Goal: Navigation & Orientation: Find specific page/section

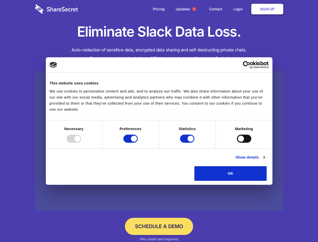
click at [81, 143] on div at bounding box center [74, 139] width 14 height 8
click at [138, 143] on input "Preferences" at bounding box center [130, 139] width 14 height 8
checkbox input "false"
click at [188, 143] on input "Statistics" at bounding box center [187, 139] width 14 height 8
checkbox input "false"
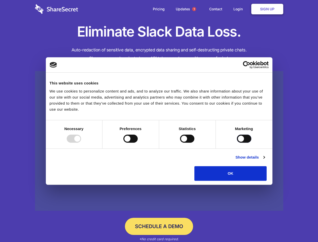
click at [237, 143] on input "Marketing" at bounding box center [244, 139] width 14 height 8
checkbox input "true"
click at [265, 160] on link "Show details" at bounding box center [250, 157] width 29 height 6
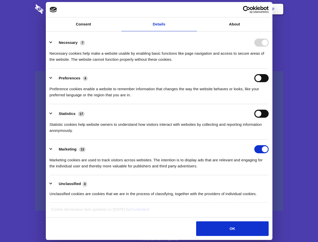
click at [269, 69] on li "Necessary 7 Necessary cookies help make a website usable by enabling basic func…" at bounding box center [159, 51] width 219 height 36
click at [194, 9] on span "1" at bounding box center [194, 9] width 4 height 4
